Goal: Communication & Community: Ask a question

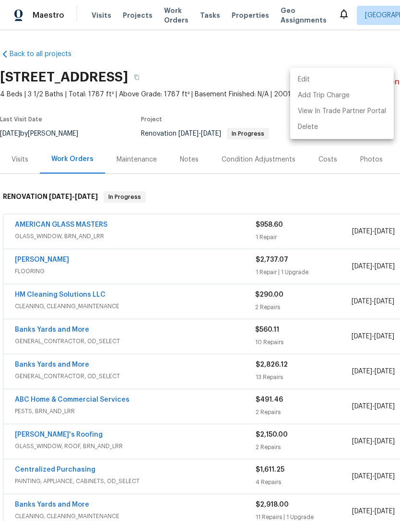
scroll to position [232, 142]
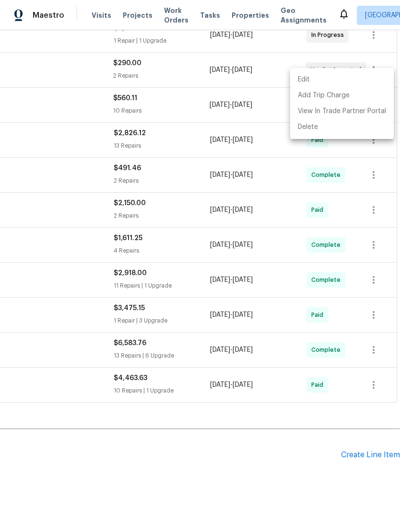
click at [210, 457] on div at bounding box center [200, 260] width 400 height 521
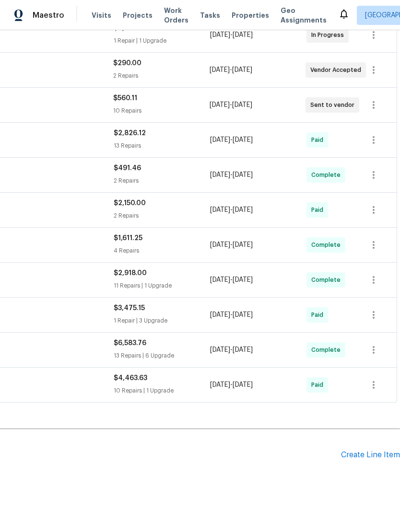
click at [210, 457] on div "Edit Add Trip Charge View In Trade Partner Portal Delete" at bounding box center [200, 260] width 400 height 521
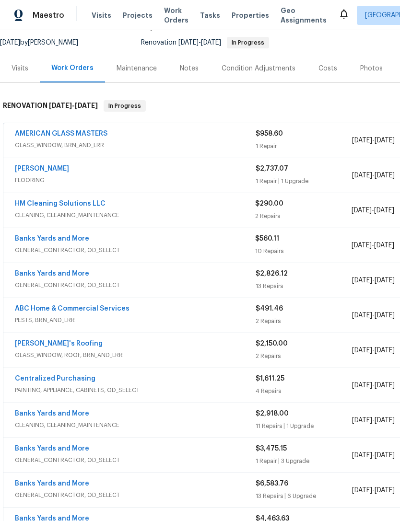
scroll to position [90, 0]
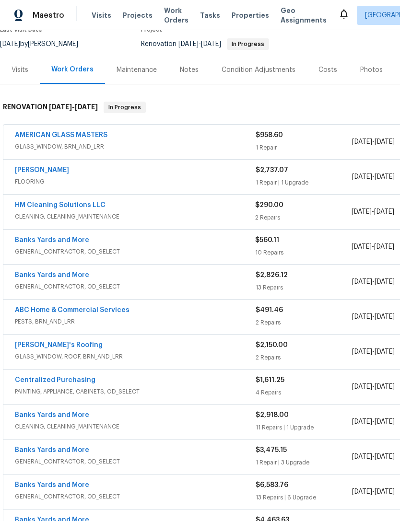
click at [105, 307] on link "ABC Home & Commercial Services" at bounding box center [72, 310] width 115 height 7
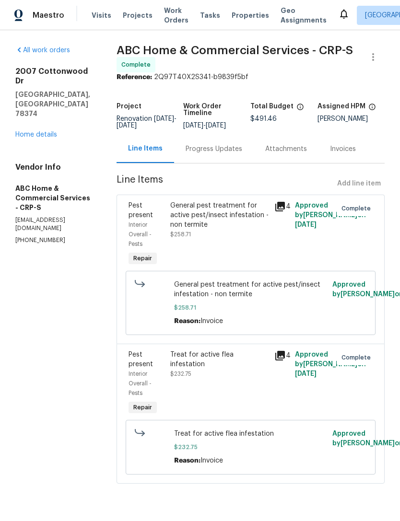
click at [225, 154] on div "Progress Updates" at bounding box center [214, 149] width 57 height 10
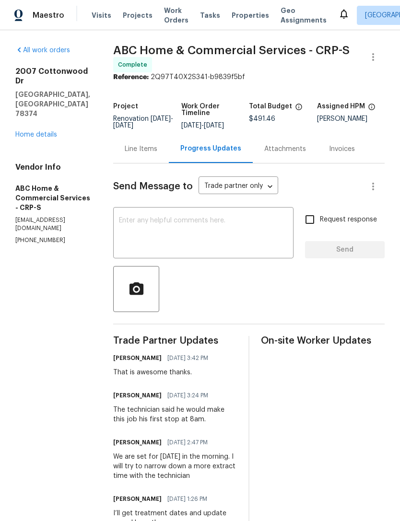
click at [42, 131] on link "Home details" at bounding box center [36, 134] width 42 height 7
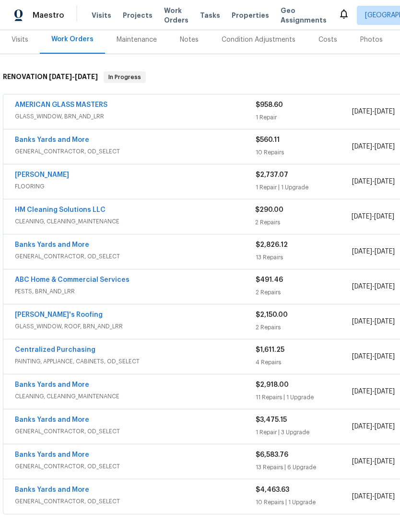
scroll to position [121, 0]
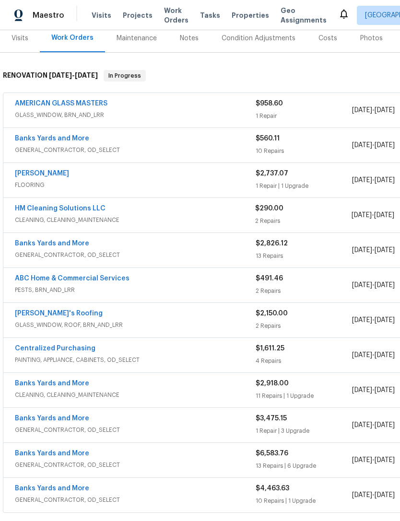
click at [72, 210] on link "HM Cleaning Solutions LLC" at bounding box center [60, 208] width 91 height 7
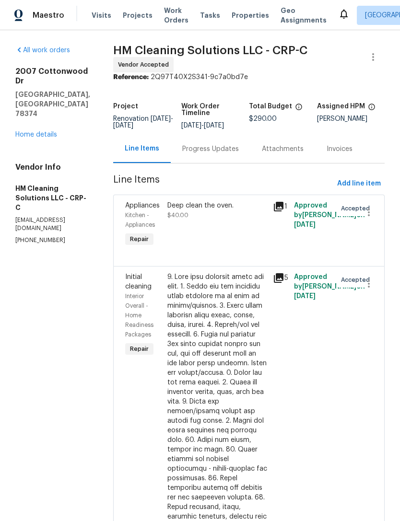
click at [229, 152] on div "Progress Updates" at bounding box center [210, 149] width 57 height 10
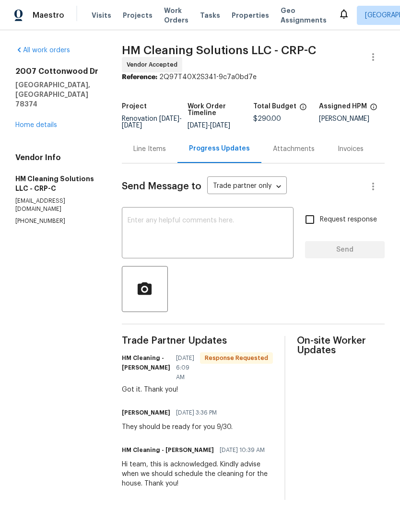
scroll to position [1, 0]
click at [218, 244] on textarea at bounding box center [208, 234] width 161 height 34
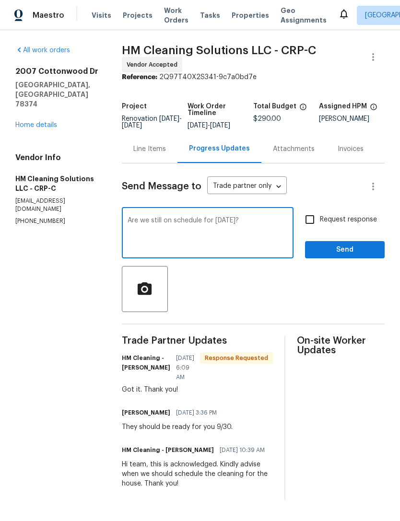
type textarea "Are we still on schedule for [DATE]?"
click at [309, 223] on input "Request response" at bounding box center [310, 219] width 20 height 20
checkbox input "true"
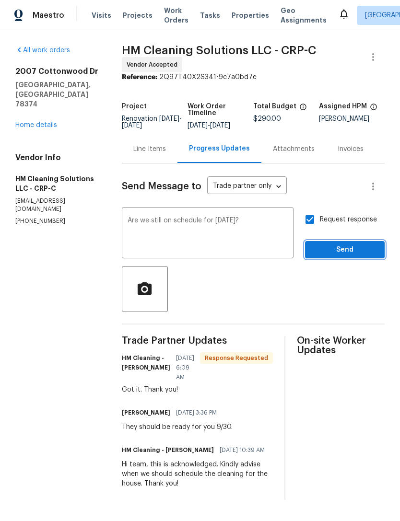
click at [359, 252] on span "Send" at bounding box center [345, 250] width 64 height 12
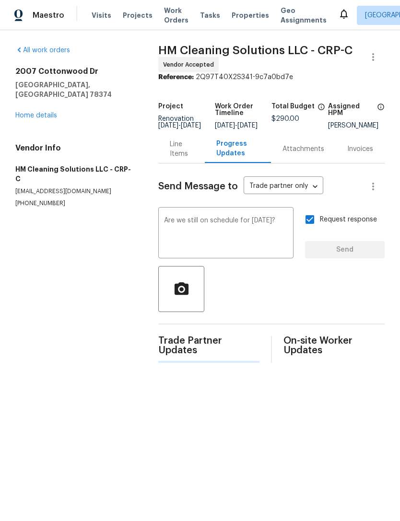
scroll to position [0, 0]
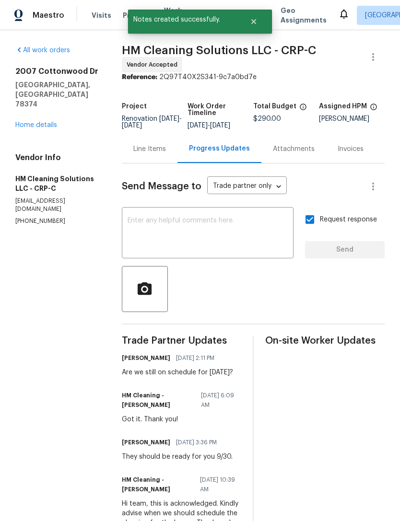
click at [36, 122] on link "Home details" at bounding box center [36, 125] width 42 height 7
